Goal: Task Accomplishment & Management: Manage account settings

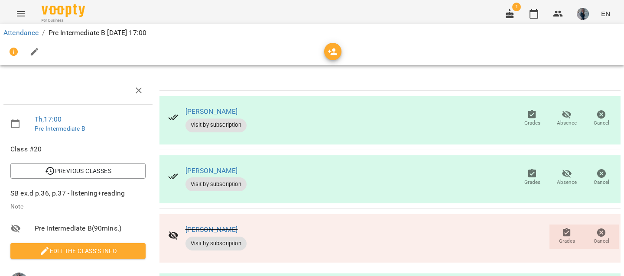
scroll to position [82, 0]
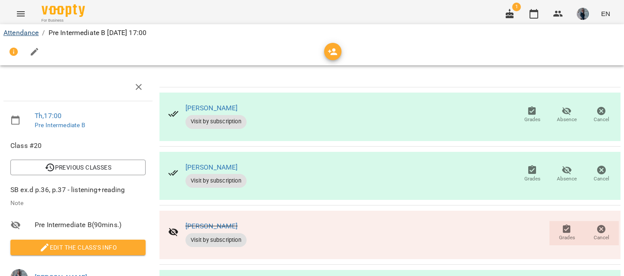
click at [30, 30] on link "Attendance" at bounding box center [20, 33] width 35 height 8
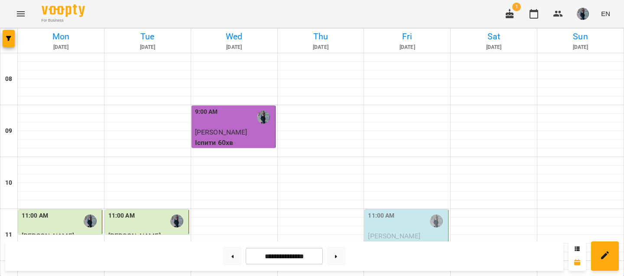
scroll to position [490, 0]
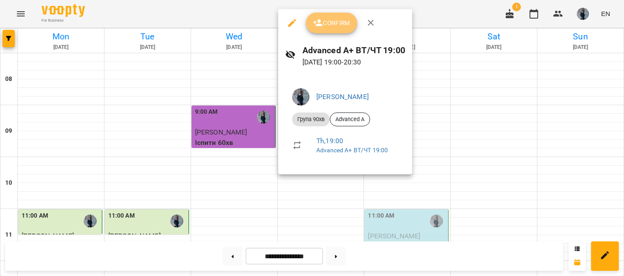
click at [321, 22] on icon "button" at bounding box center [318, 23] width 10 height 10
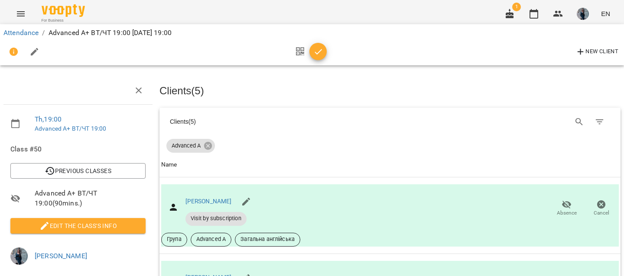
click at [104, 230] on span "Edit the class's Info" at bounding box center [77, 226] width 121 height 10
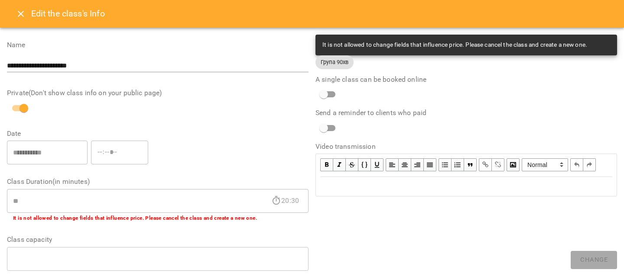
scroll to position [312, 0]
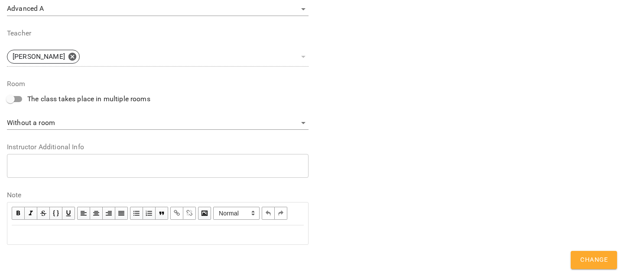
click at [65, 226] on div "Edit text" at bounding box center [158, 235] width 300 height 18
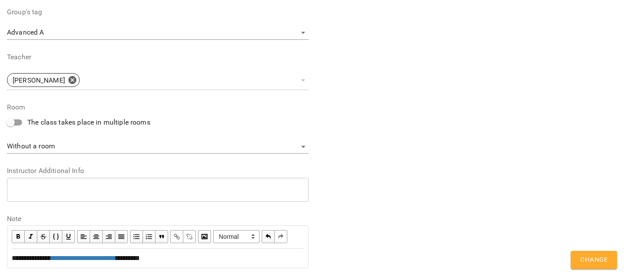
click at [593, 263] on span "Change" at bounding box center [593, 260] width 27 height 11
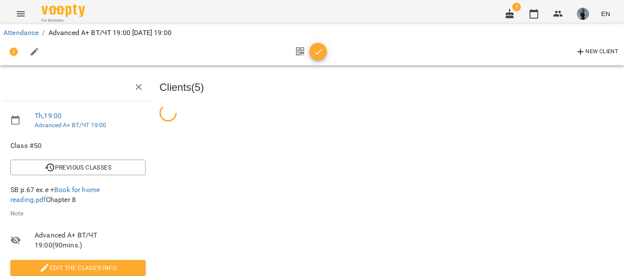
scroll to position [145, 0]
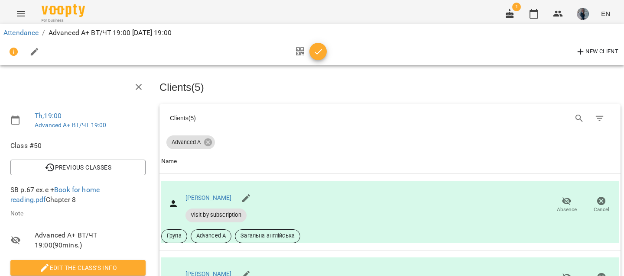
click at [318, 52] on icon "button" at bounding box center [318, 52] width 10 height 10
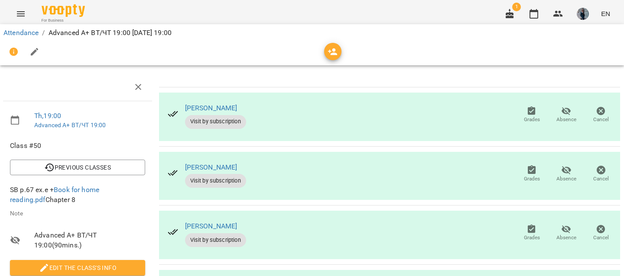
scroll to position [145, 0]
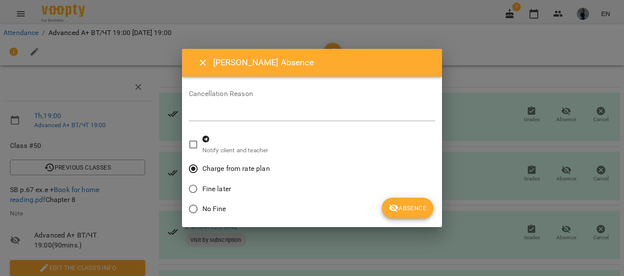
click at [414, 211] on span "Absence" at bounding box center [408, 208] width 38 height 10
